Goal: Task Accomplishment & Management: Manage account settings

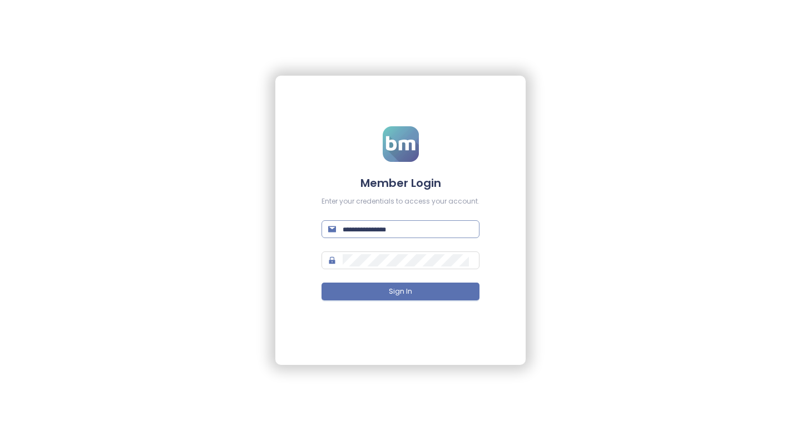
click at [379, 233] on input "text" at bounding box center [407, 229] width 130 height 12
paste input "**********"
type input "**********"
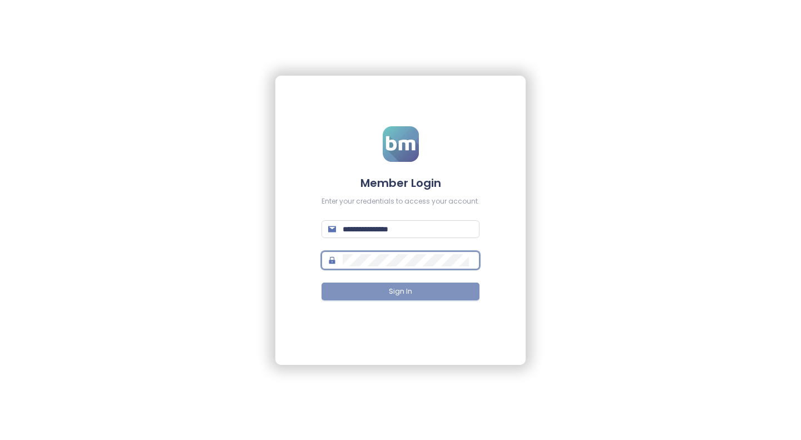
click at [409, 295] on span "Sign In" at bounding box center [400, 291] width 23 height 11
